Goal: Information Seeking & Learning: Learn about a topic

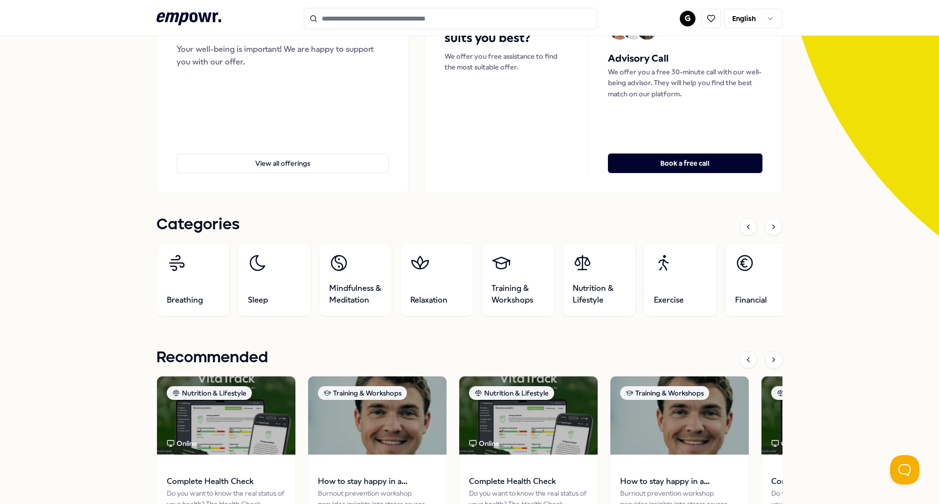
scroll to position [147, 0]
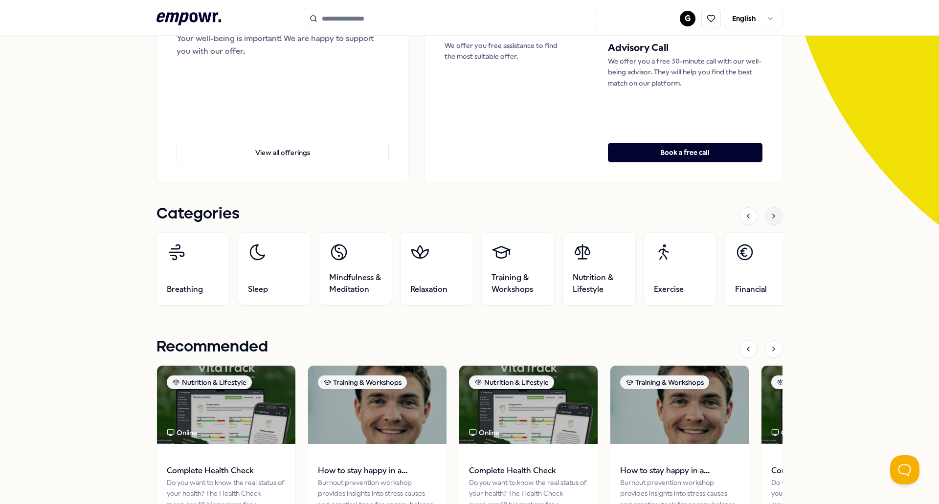
click at [772, 216] on icon at bounding box center [774, 216] width 8 height 8
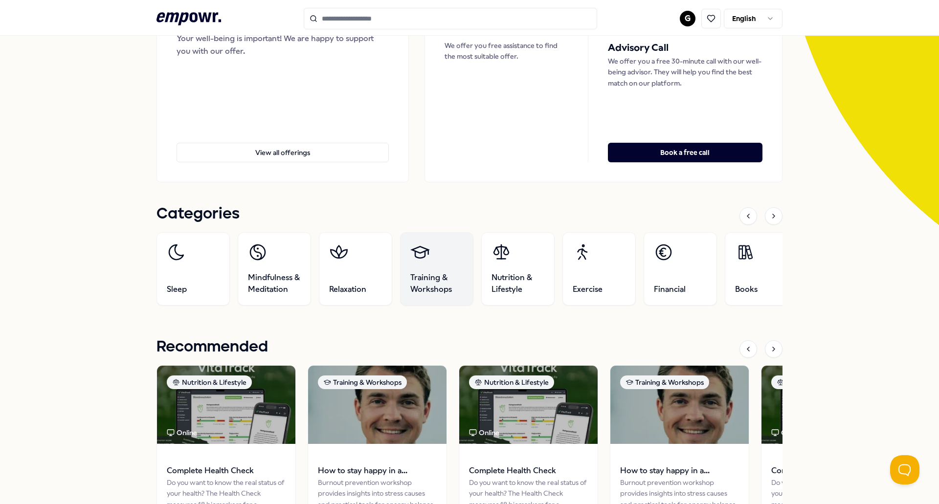
click at [427, 279] on span "Training & Workshops" at bounding box center [436, 283] width 53 height 23
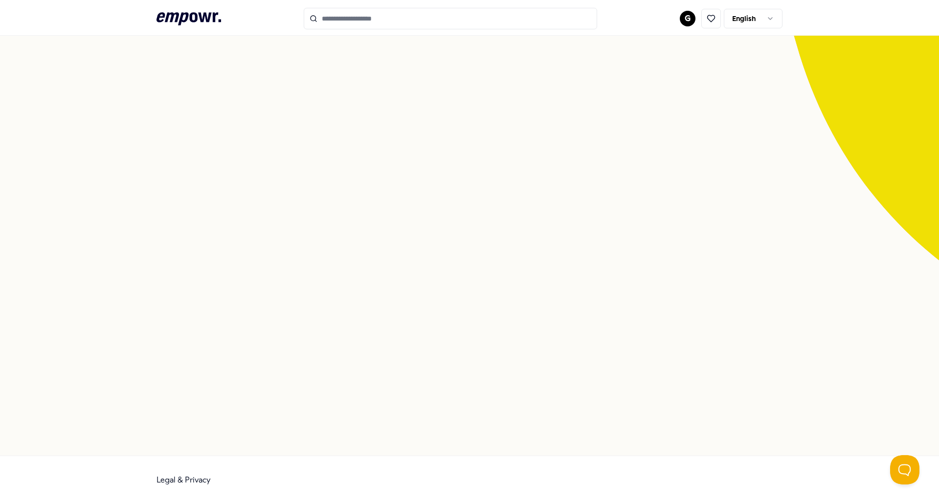
scroll to position [63, 0]
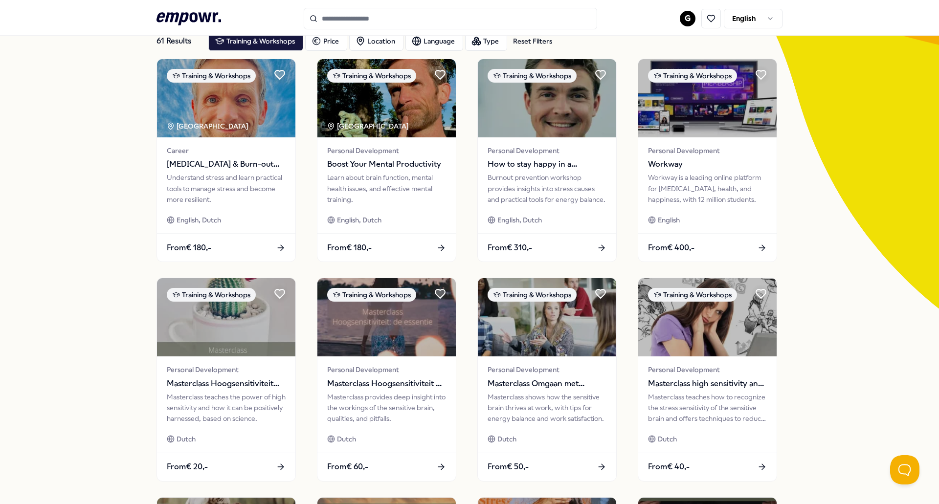
click at [375, 19] on input "Search for products, categories or subcategories" at bounding box center [450, 19] width 293 height 22
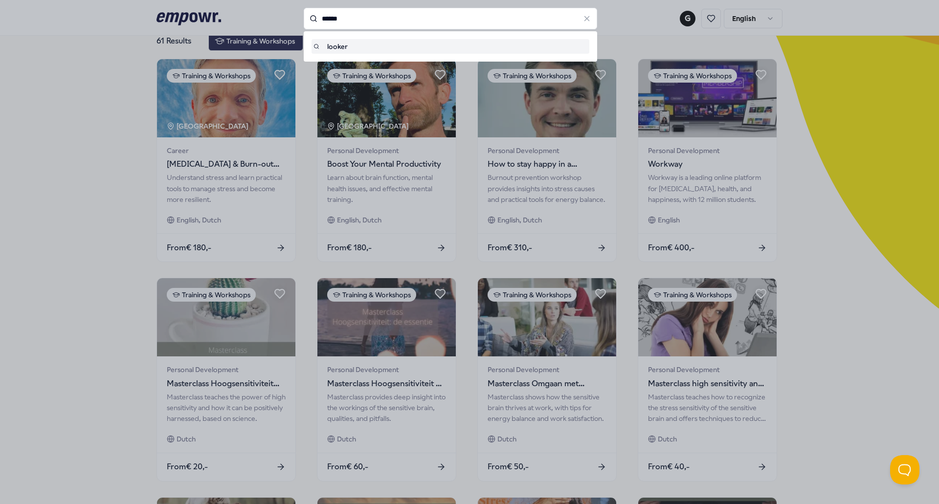
type input "******"
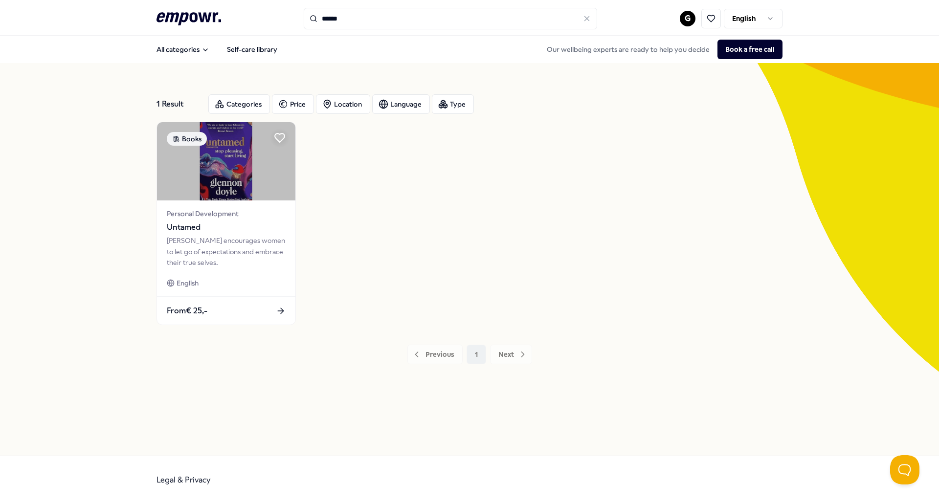
click at [776, 14] on html ".empowr-logo_svg__cls-1{fill:#03032f} ****** G English All categories Self-care…" at bounding box center [469, 252] width 939 height 504
click at [590, 19] on icon at bounding box center [586, 18] width 9 height 9
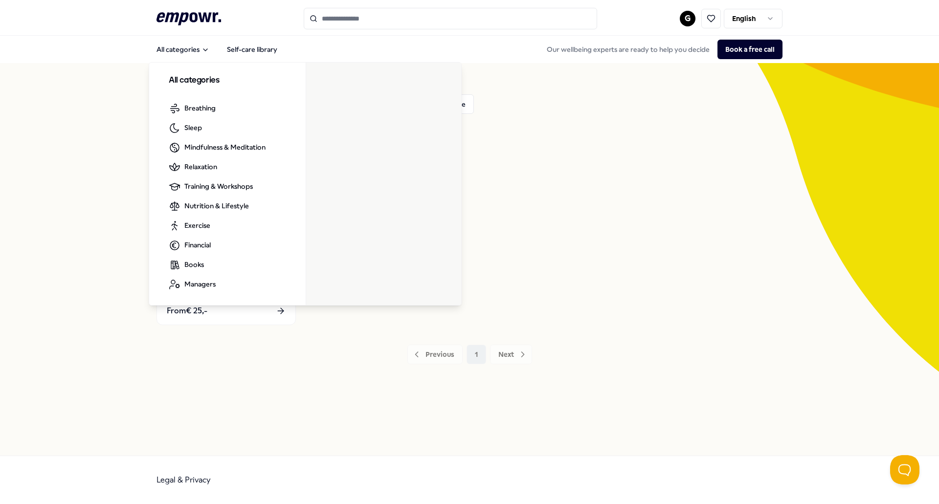
click at [195, 20] on icon at bounding box center [188, 18] width 65 height 13
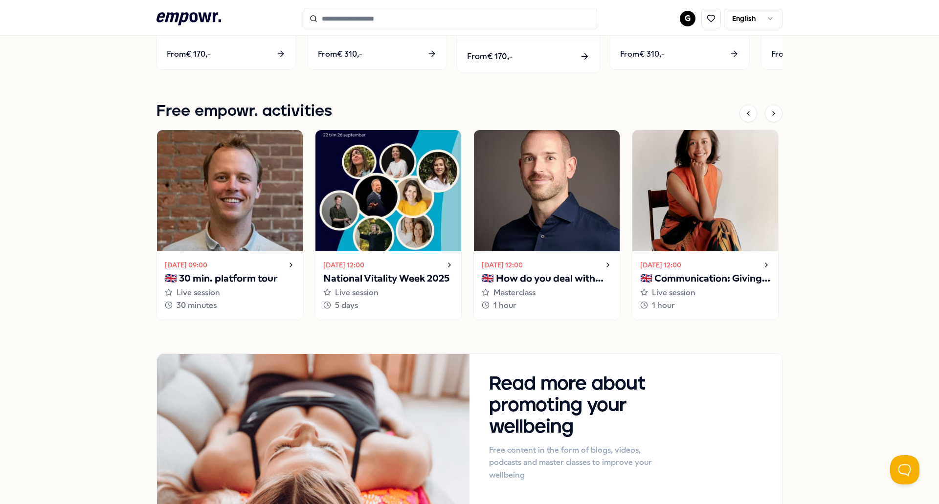
scroll to position [635, 0]
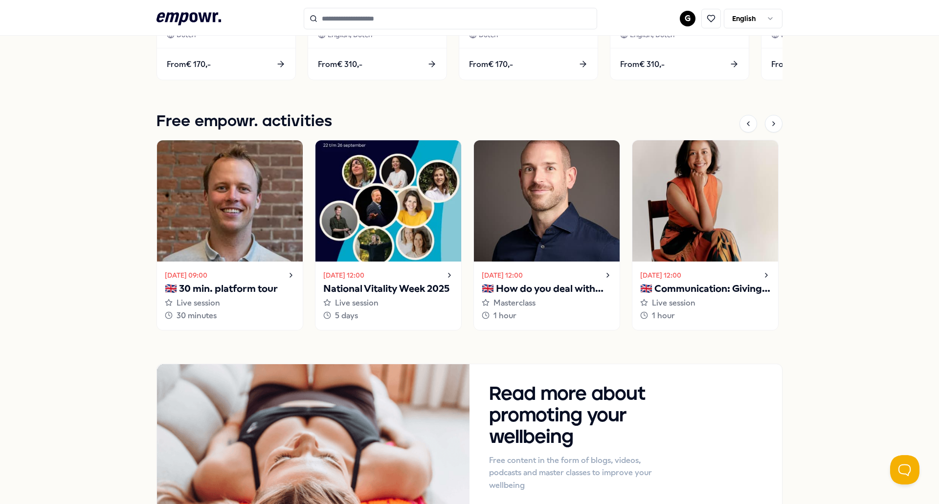
click at [783, 124] on div "Sunweb Your well-being is important! We are happy to support you with our offer…" at bounding box center [469, 15] width 939 height 1175
click at [776, 123] on div at bounding box center [774, 124] width 18 height 18
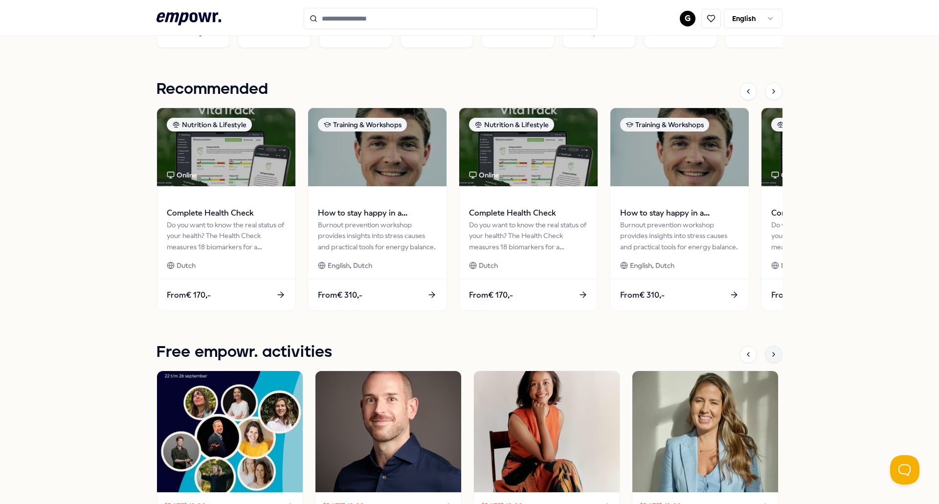
scroll to position [391, 0]
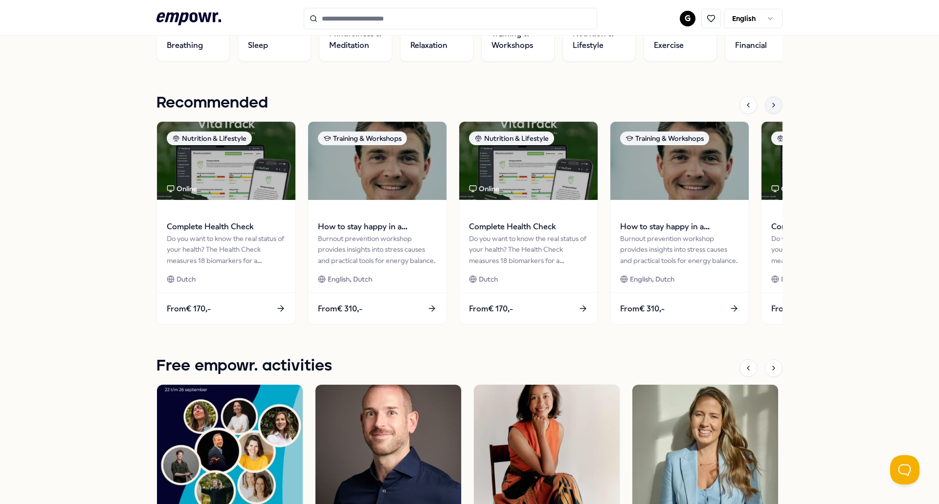
click at [775, 105] on div at bounding box center [774, 105] width 18 height 18
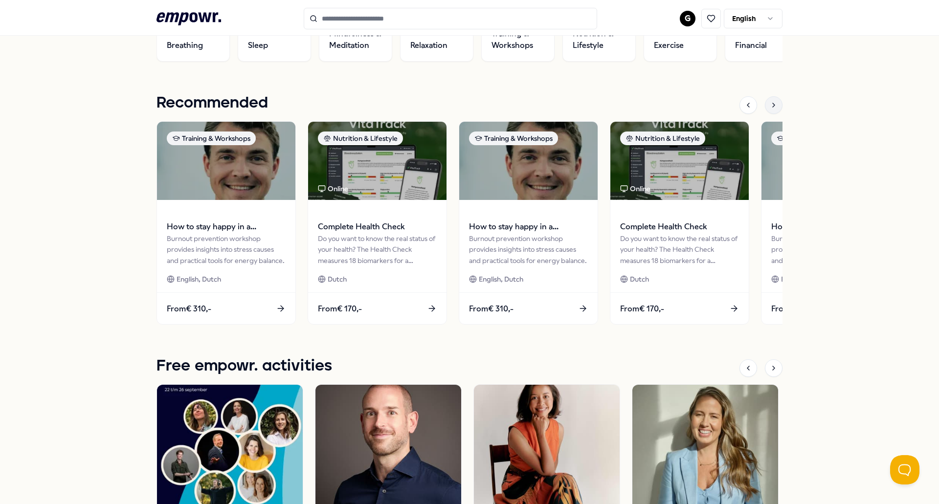
click at [775, 105] on div at bounding box center [774, 105] width 18 height 18
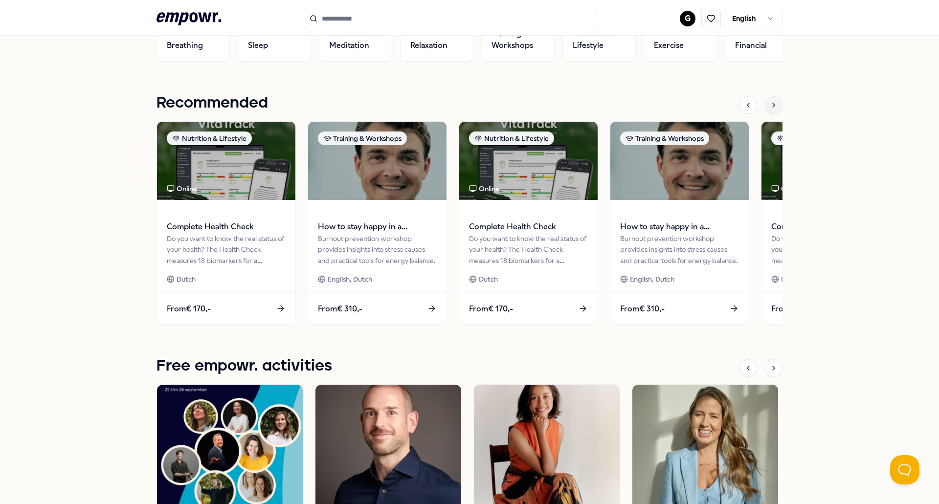
click at [775, 105] on div at bounding box center [774, 105] width 18 height 18
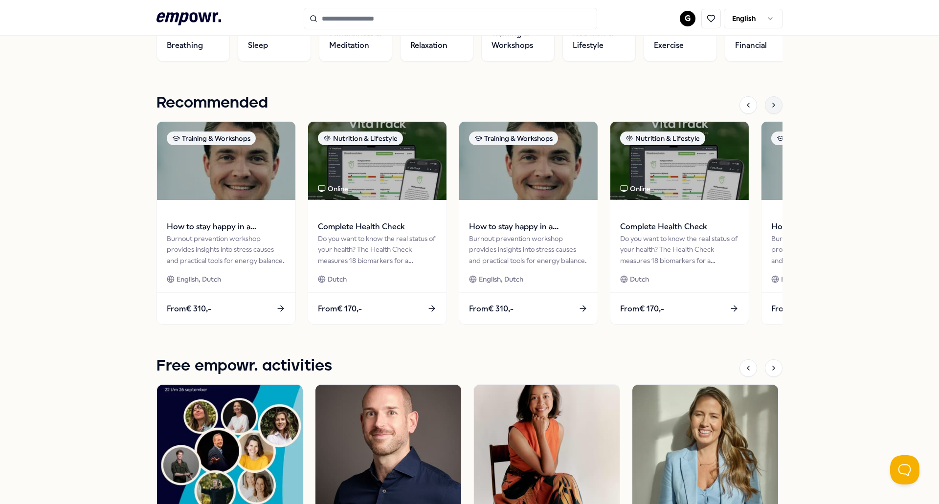
click at [775, 105] on div at bounding box center [774, 105] width 18 height 18
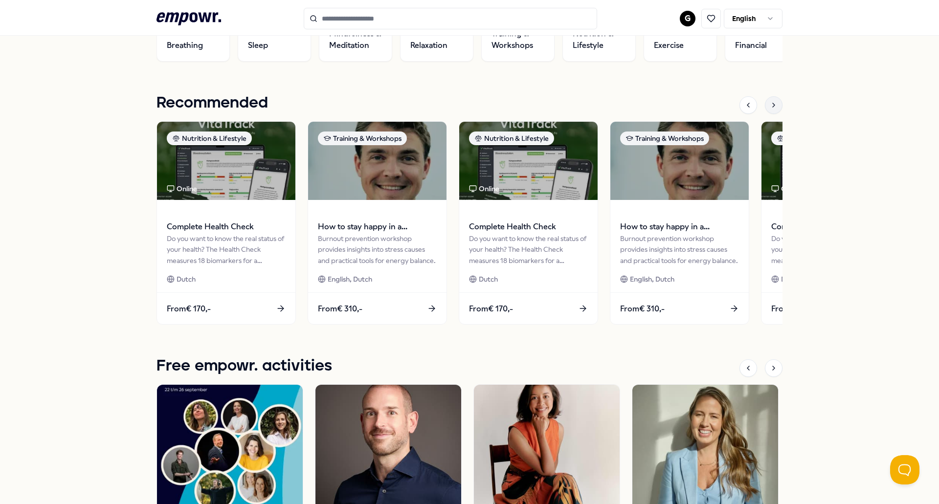
click at [775, 105] on div at bounding box center [774, 105] width 18 height 18
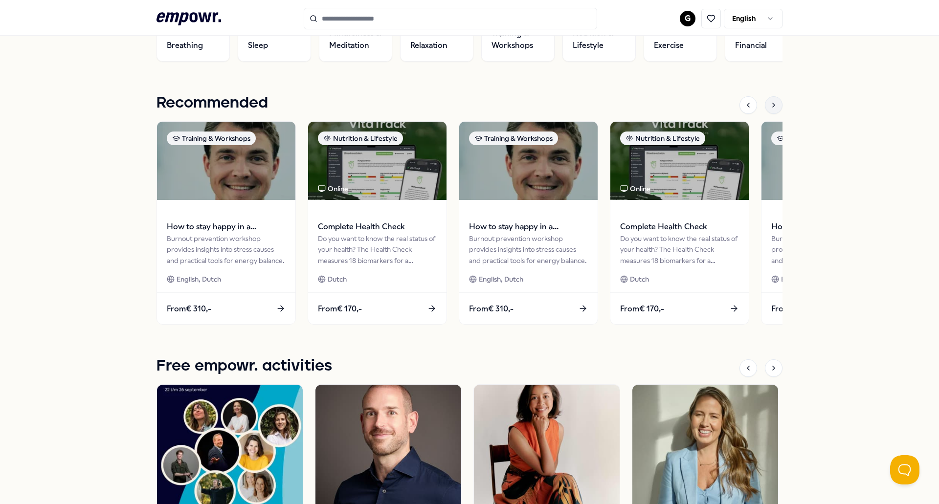
scroll to position [293, 0]
